Goal: Find specific page/section: Find specific page/section

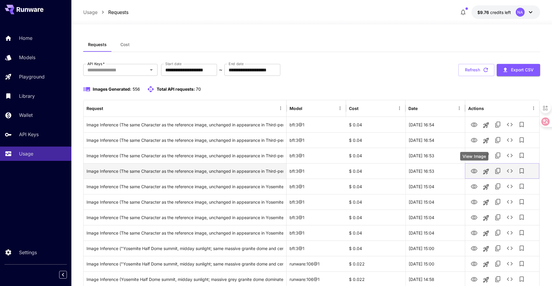
click at [475, 171] on icon "View Image" at bounding box center [474, 171] width 7 height 4
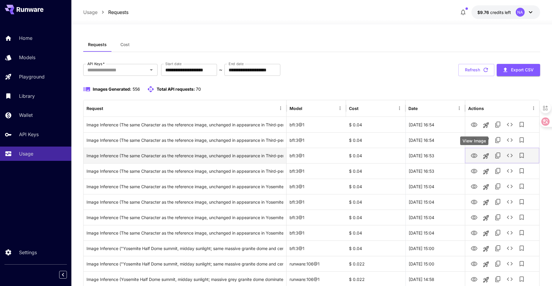
click at [472, 158] on icon "View Image" at bounding box center [473, 155] width 7 height 7
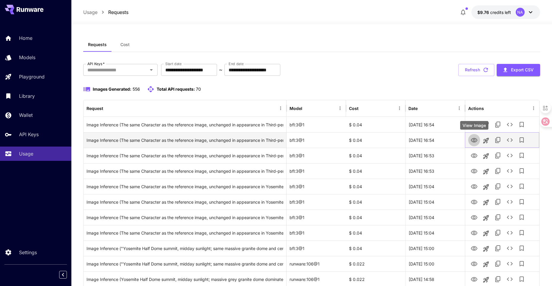
click at [474, 138] on icon "View Image" at bounding box center [474, 140] width 7 height 4
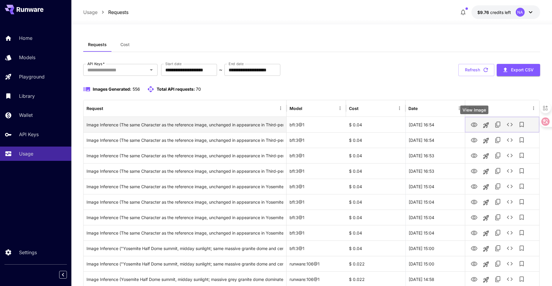
click at [474, 126] on icon "View Image" at bounding box center [474, 124] width 7 height 4
